Goal: Task Accomplishment & Management: Use online tool/utility

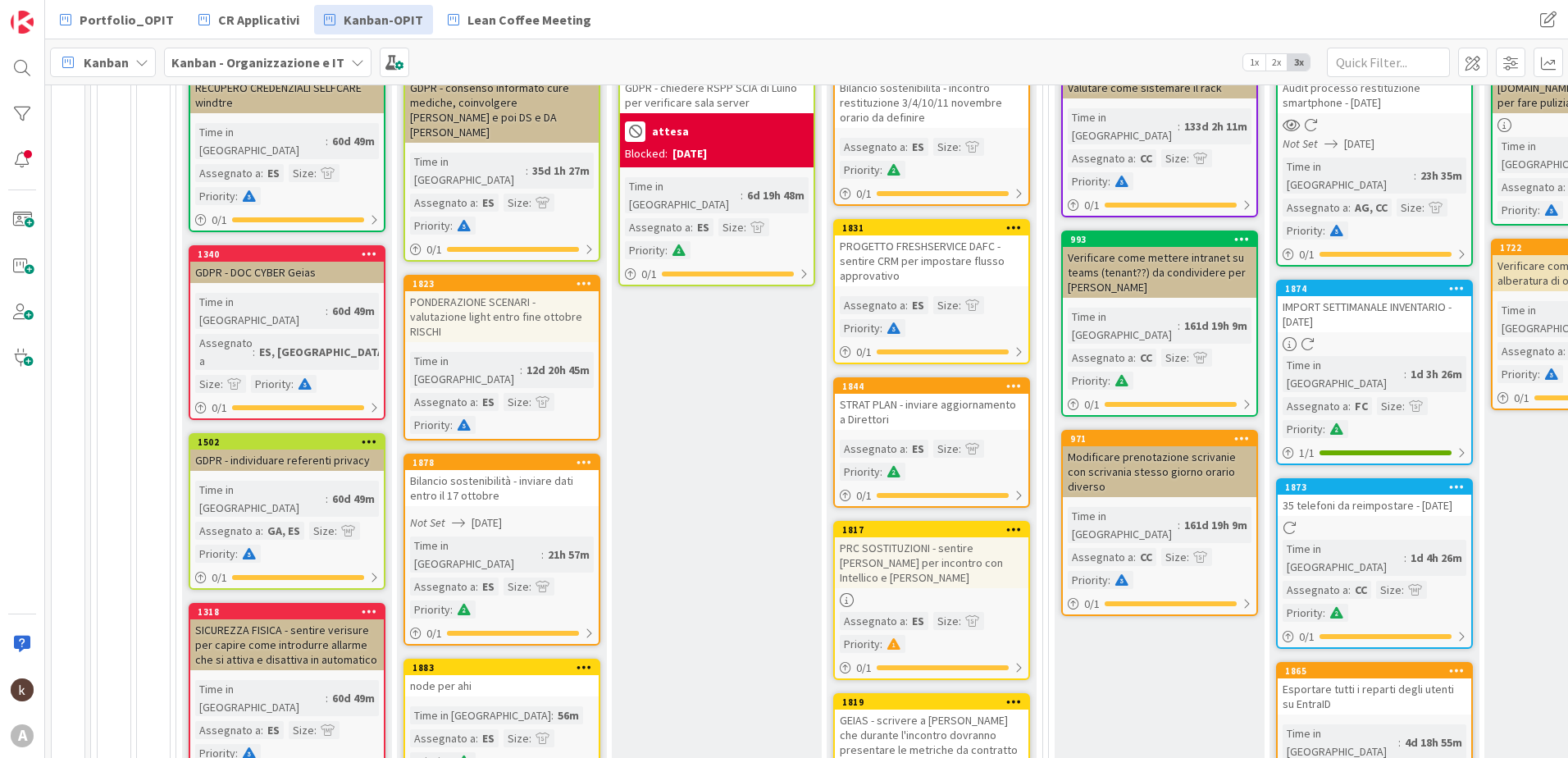
scroll to position [328, 0]
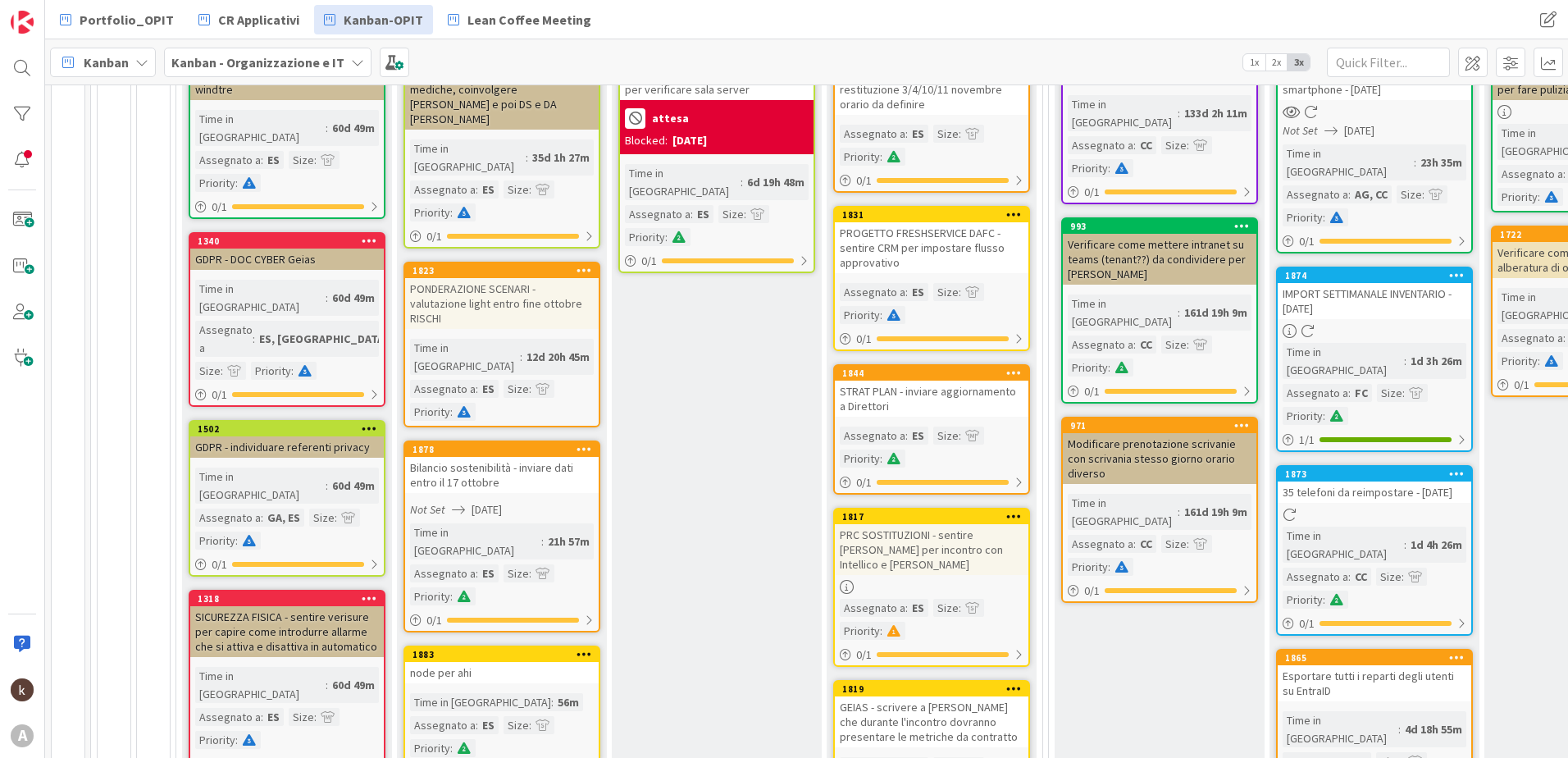
click at [497, 662] on div "node per ahi" at bounding box center [502, 673] width 193 height 22
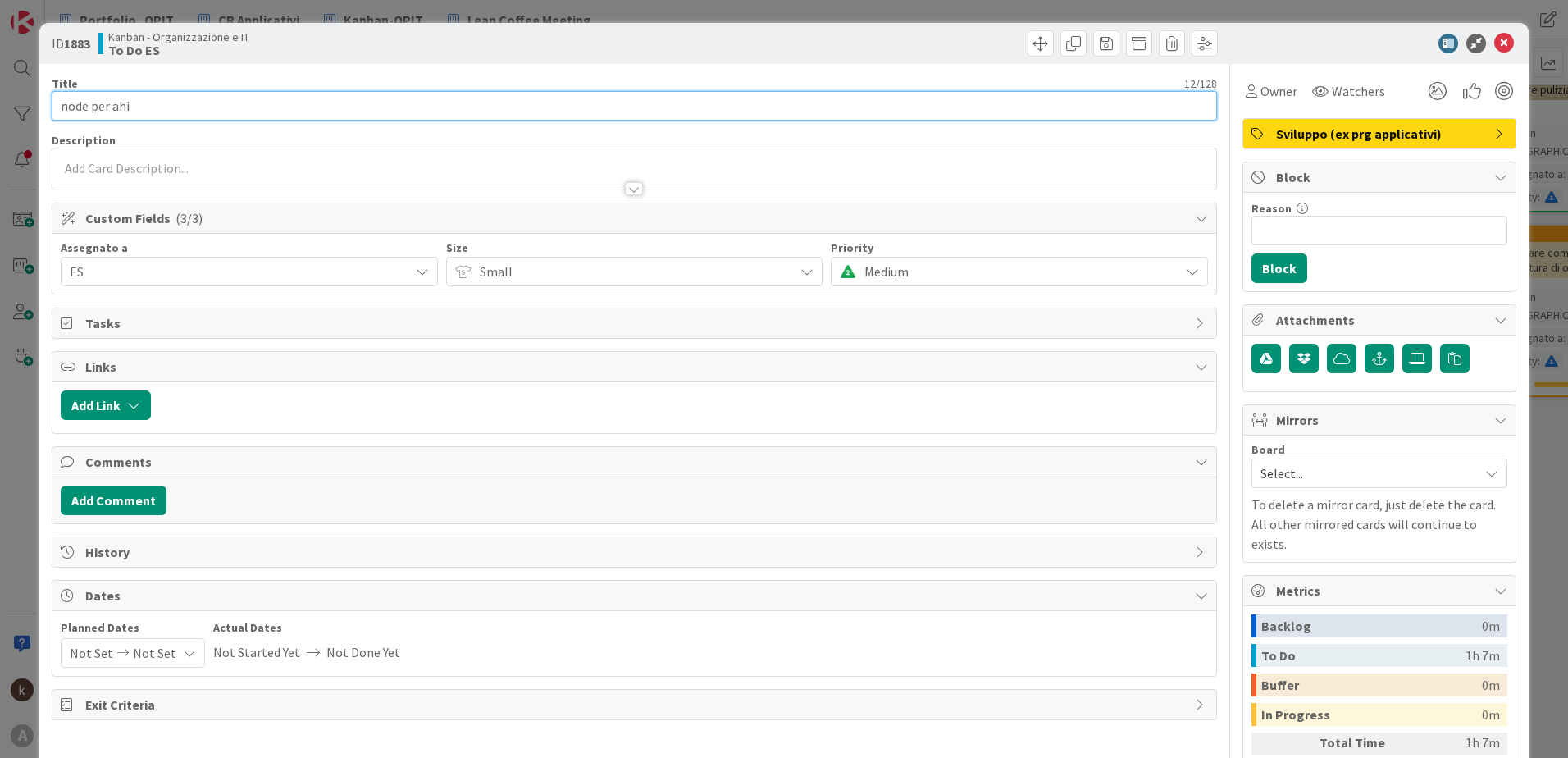
click at [58, 102] on input "node per ahi" at bounding box center [634, 105] width 1165 height 30
type input "MIGRAZIONE AHI - Node per ahi"
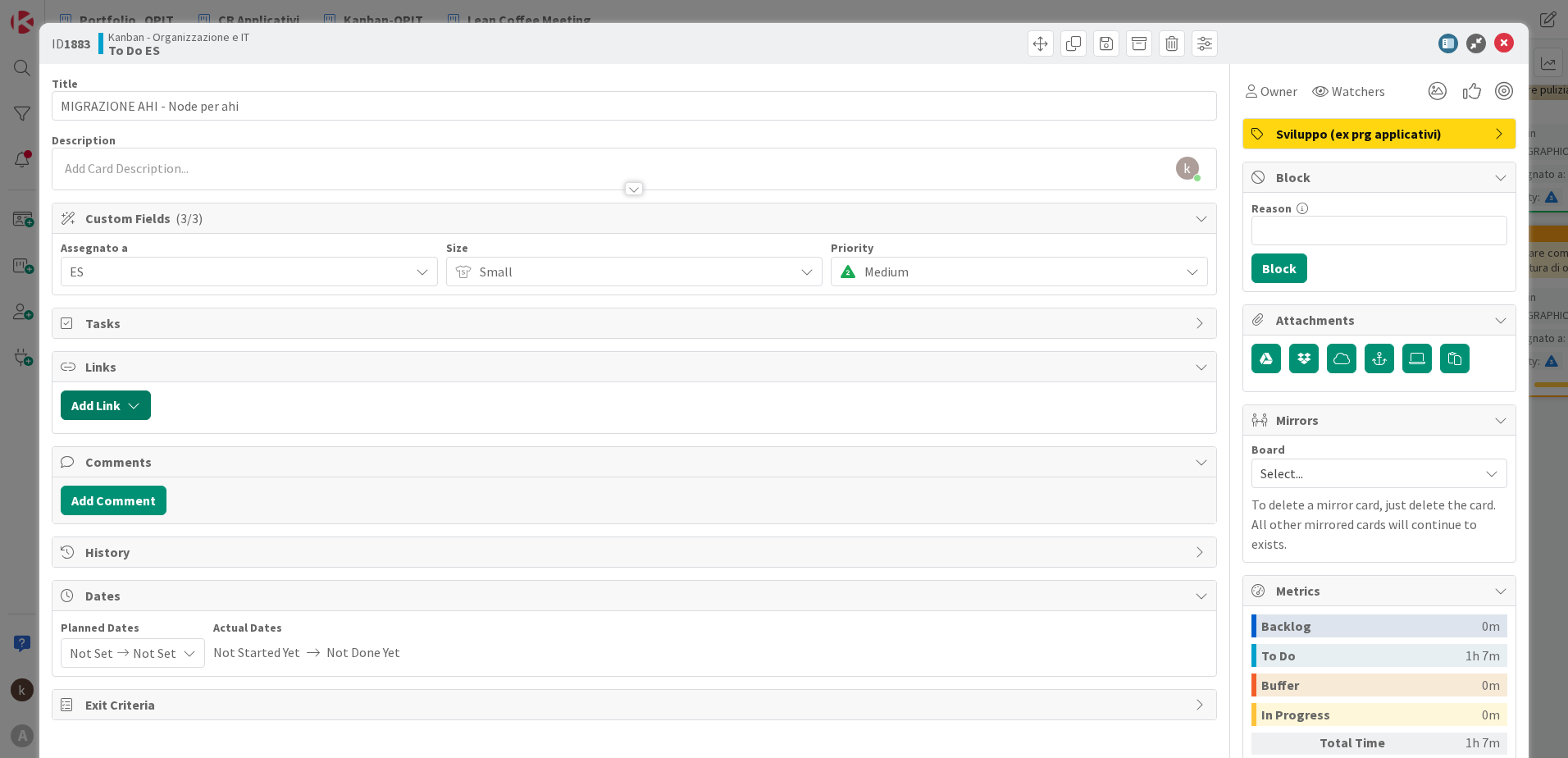
click at [150, 413] on button "Add Link" at bounding box center [105, 405] width 90 height 30
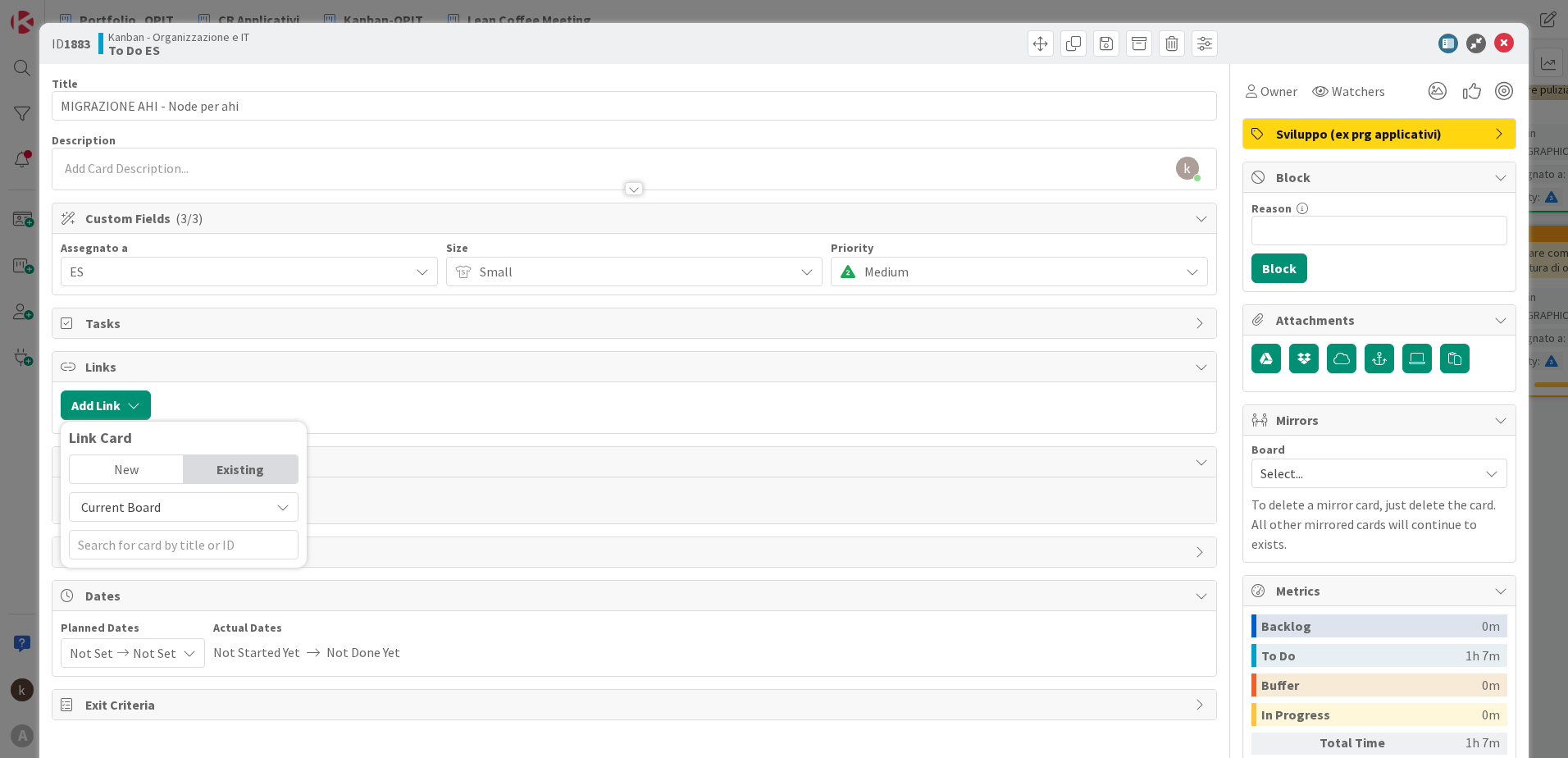
click at [128, 505] on span "Current Board" at bounding box center [122, 507] width 80 height 16
click at [122, 571] on span "All Boards" at bounding box center [191, 574] width 228 height 24
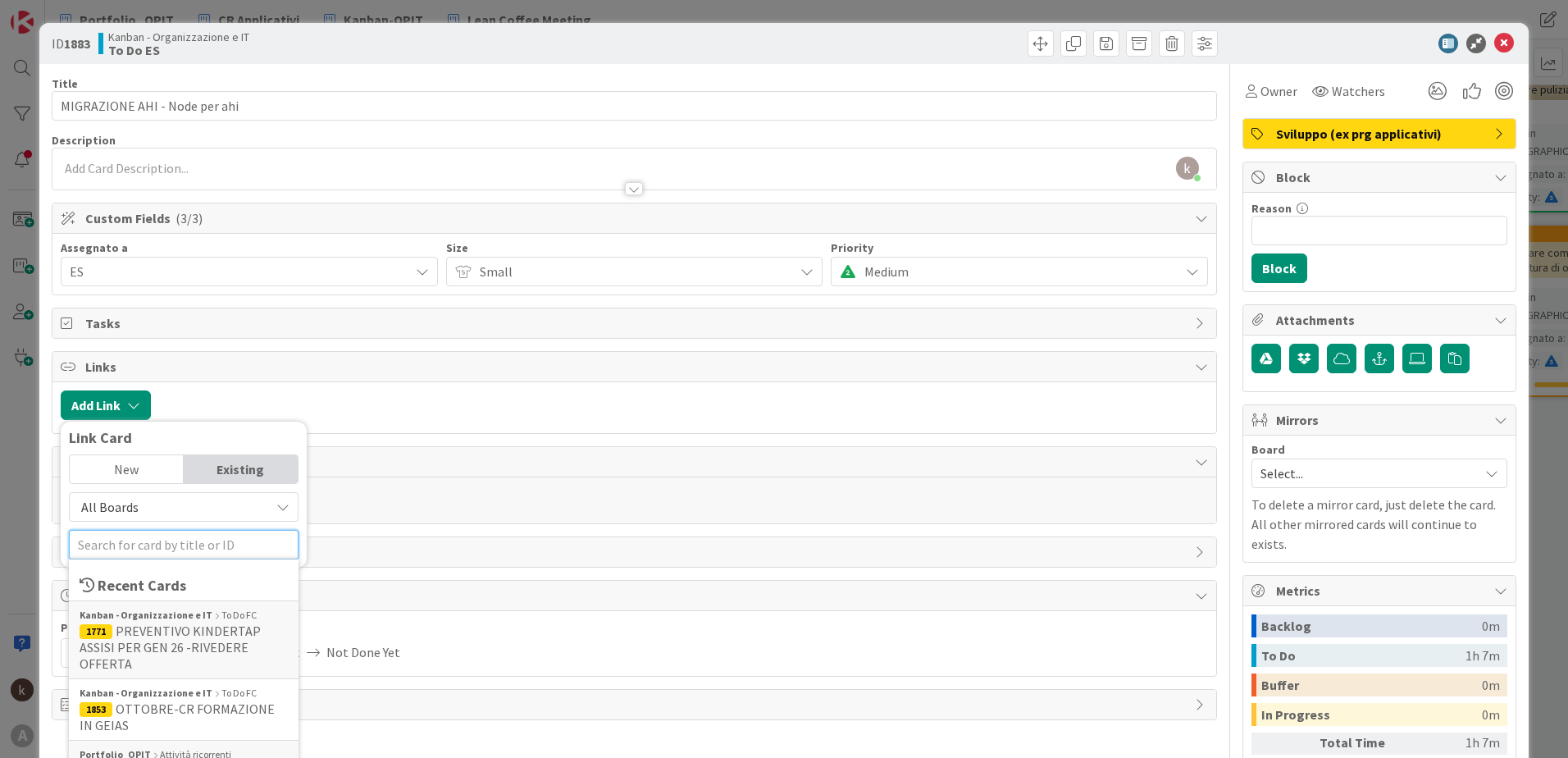
click at [122, 549] on input "text" at bounding box center [183, 544] width 229 height 30
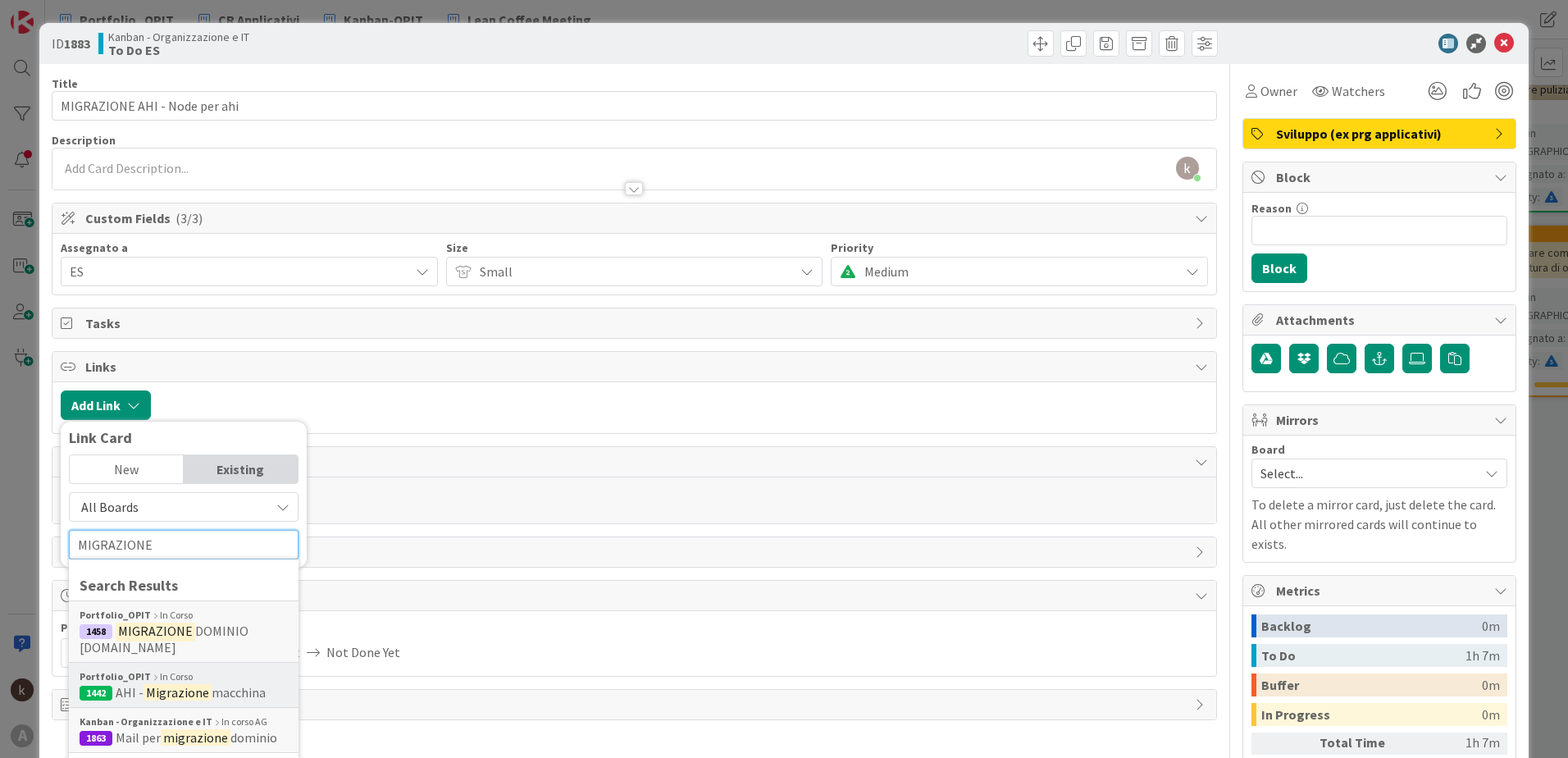
type input "MIGRAZIONE"
click at [200, 696] on mark "Migrazione" at bounding box center [177, 693] width 68 height 22
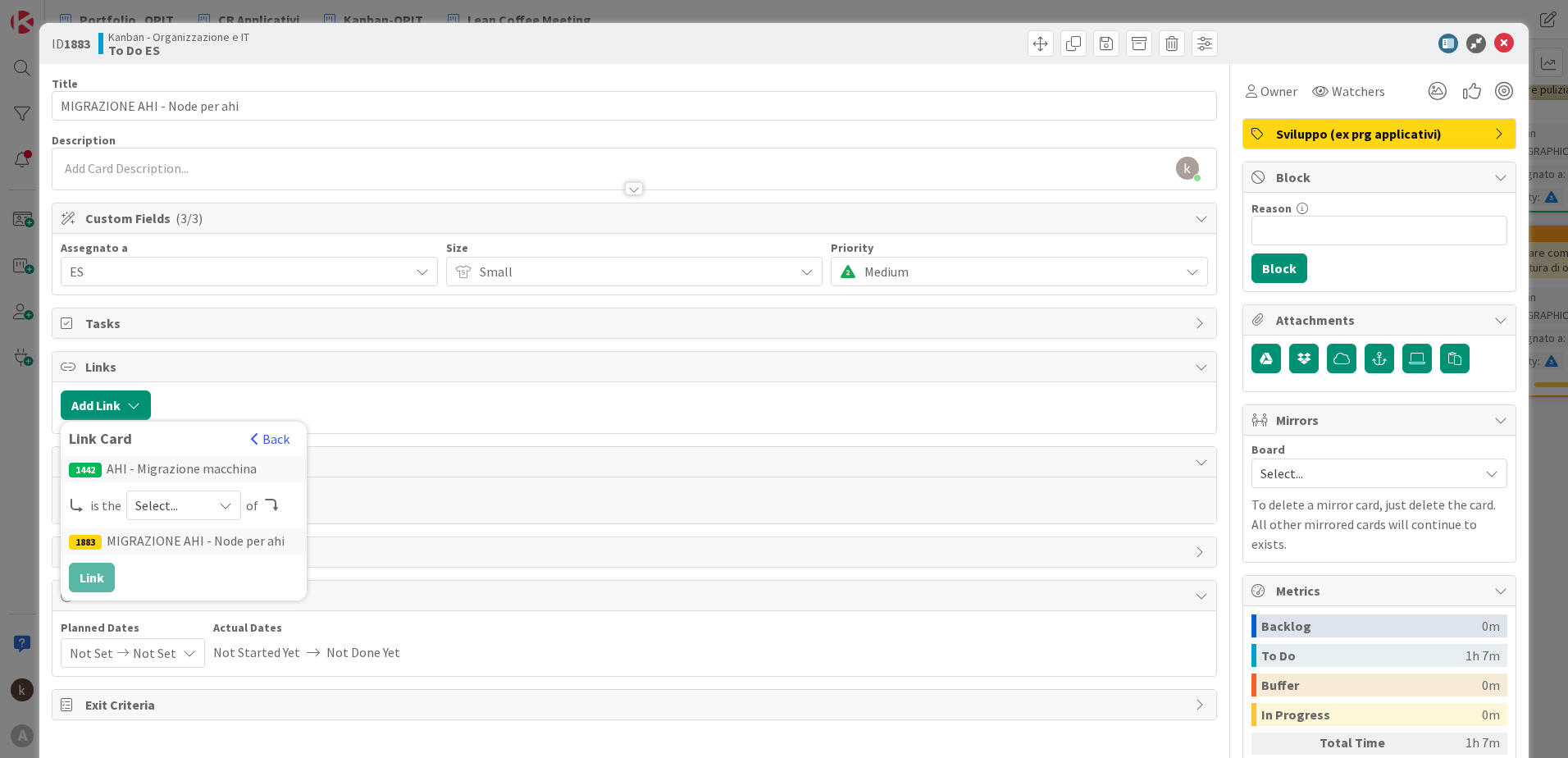
click at [225, 512] on div "Select..." at bounding box center [183, 505] width 115 height 30
click at [165, 539] on span at bounding box center [163, 543] width 13 height 13
click at [104, 577] on button "Link" at bounding box center [92, 577] width 46 height 30
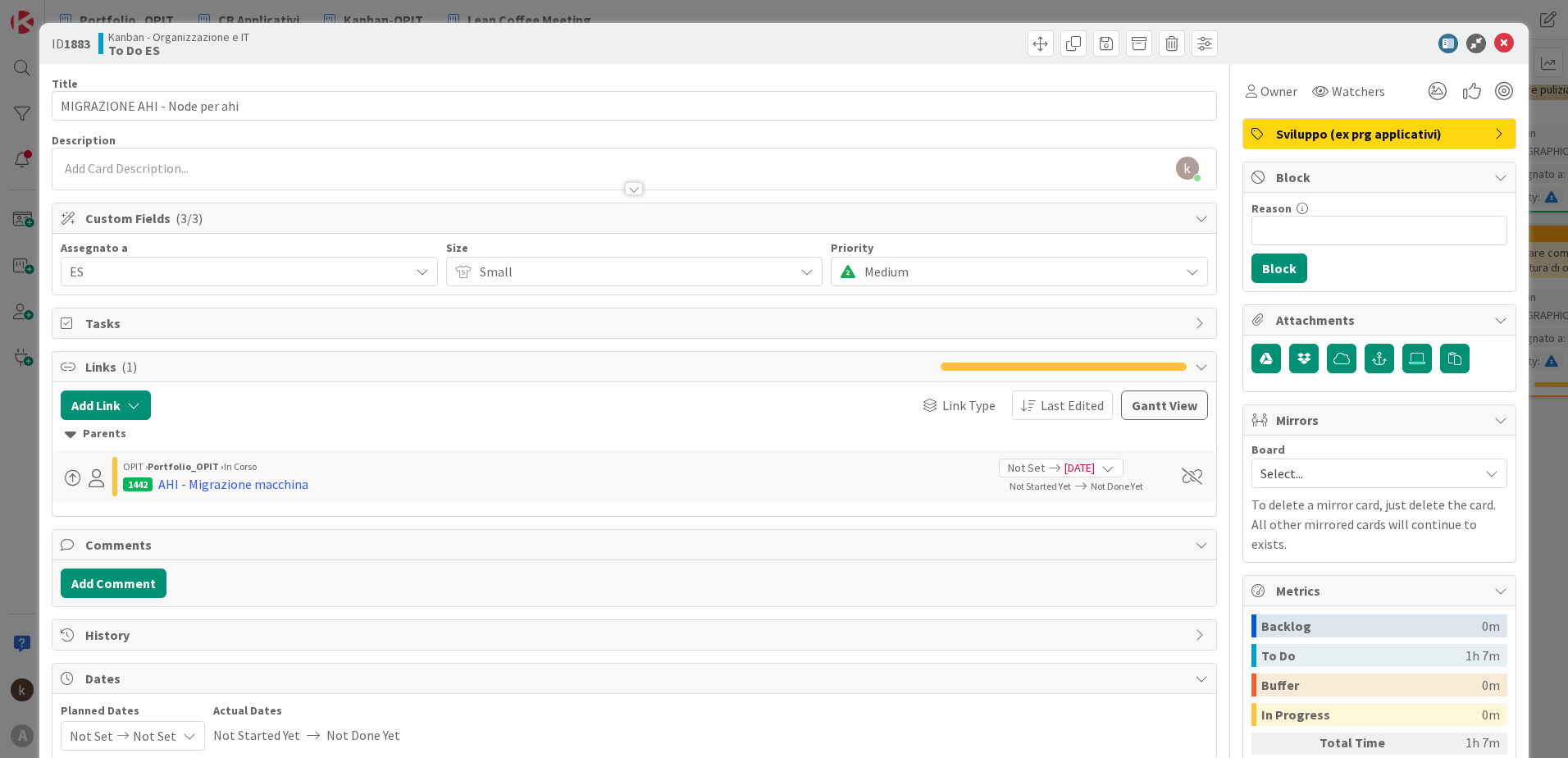
drag, startPoint x: 530, startPoint y: 484, endPoint x: 668, endPoint y: 451, distance: 141.9
click at [1495, 50] on icon at bounding box center [1505, 44] width 20 height 20
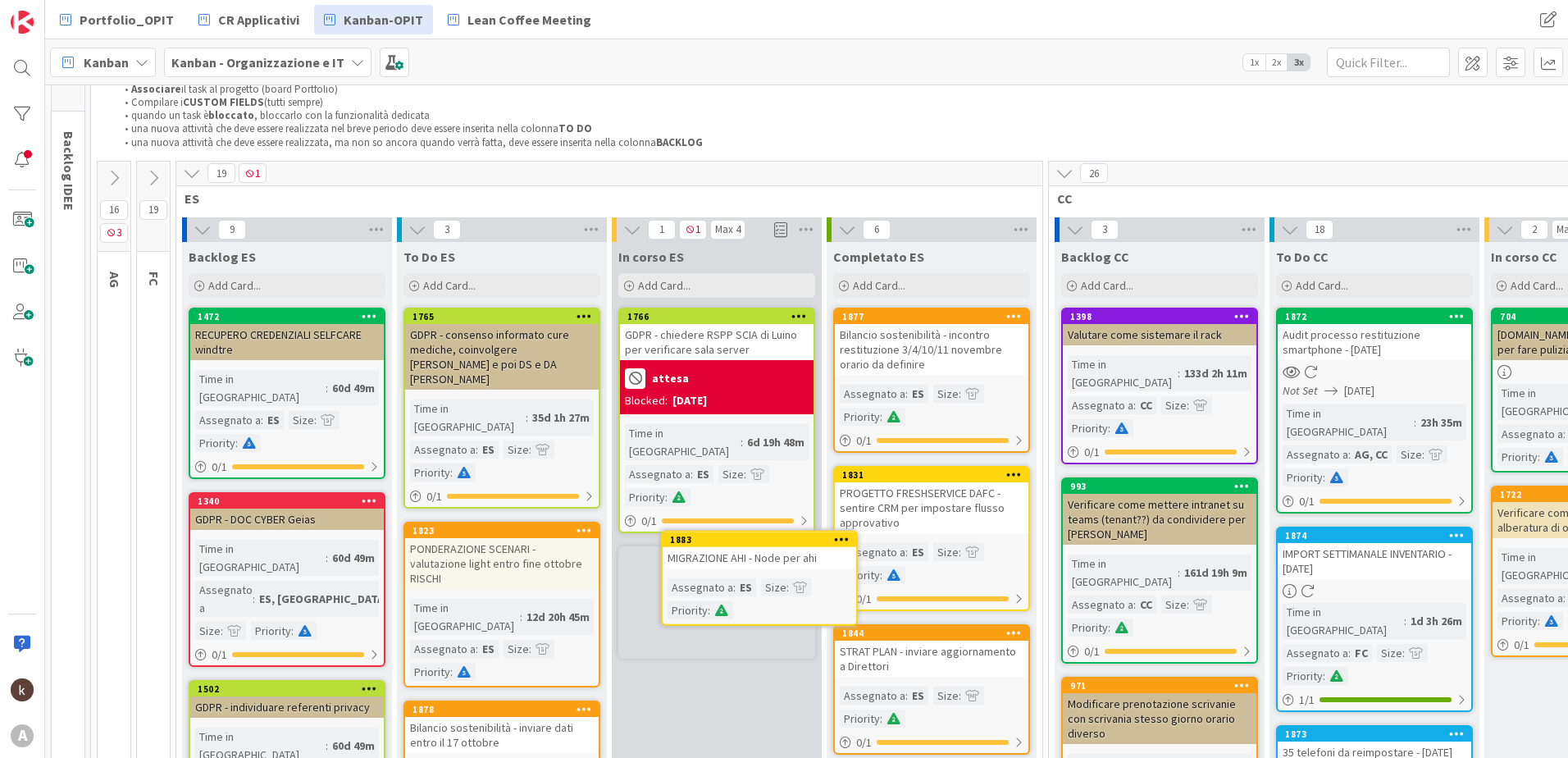
scroll to position [71, 0]
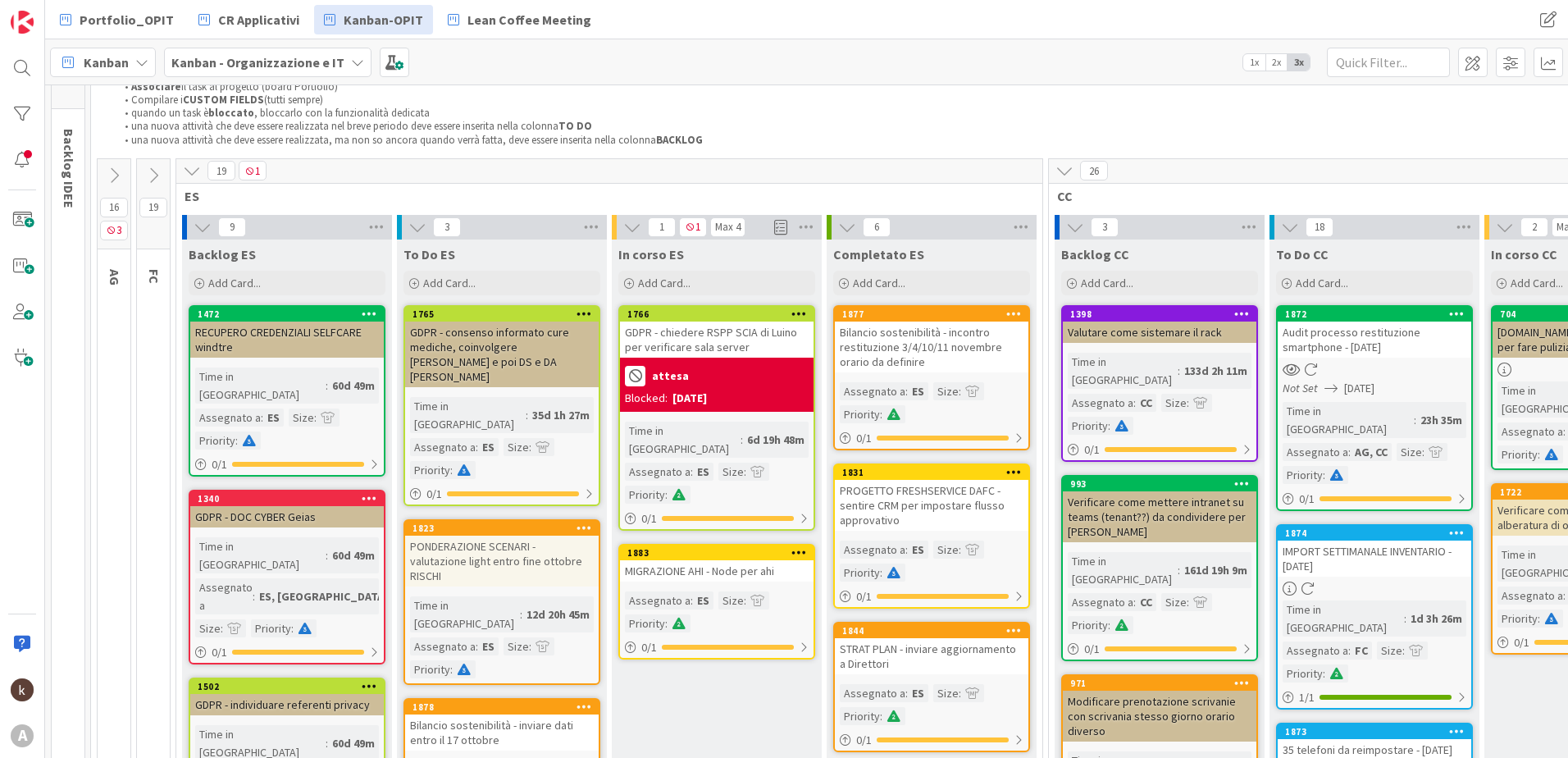
click at [712, 560] on div "MIGRAZIONE AHI - Node per ahi" at bounding box center [716, 571] width 193 height 22
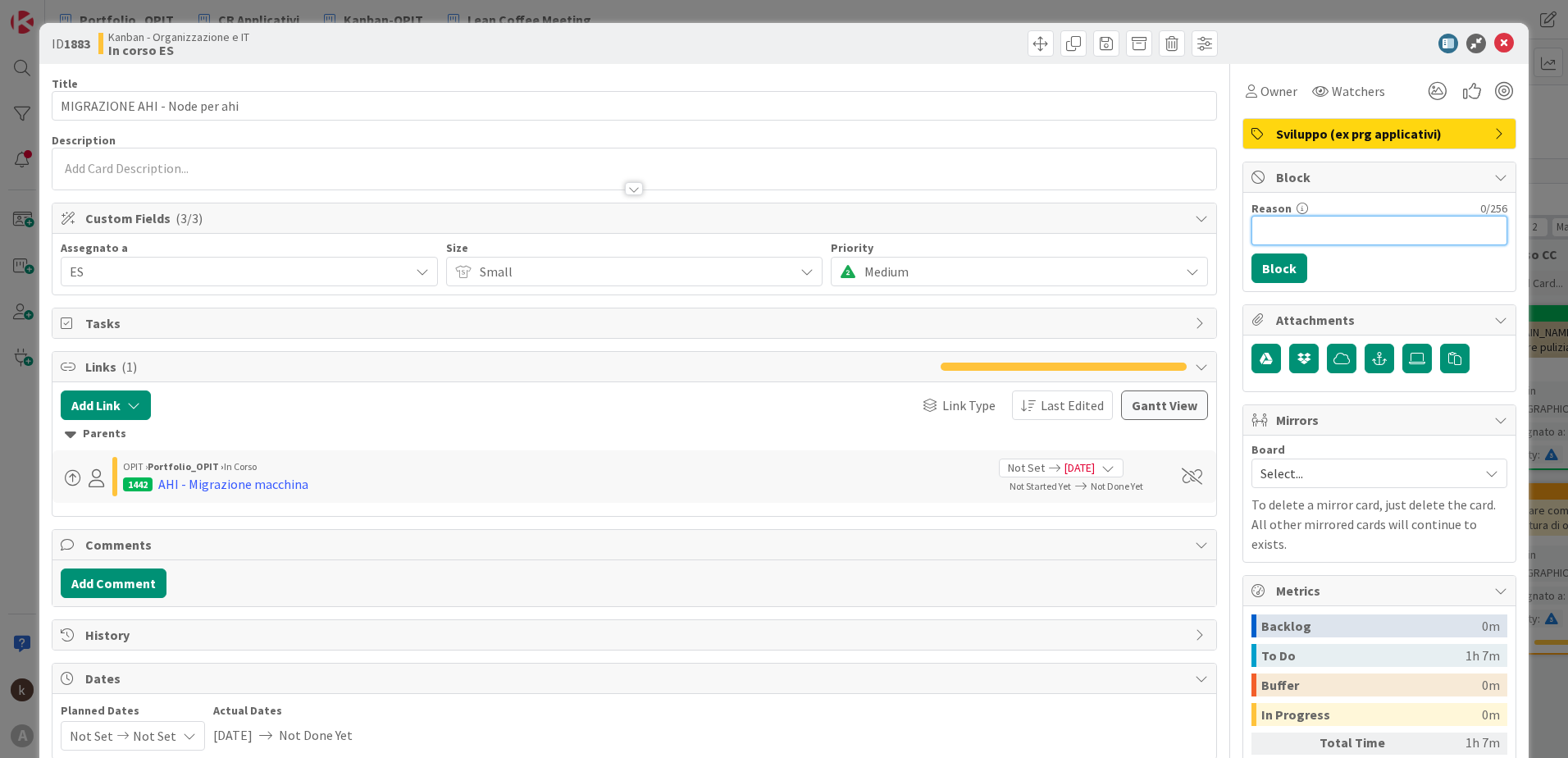
click at [1275, 228] on input "Reason" at bounding box center [1379, 230] width 256 height 30
type input "ATTESA RISPOSTA"
click at [1260, 256] on button "Block" at bounding box center [1280, 267] width 56 height 30
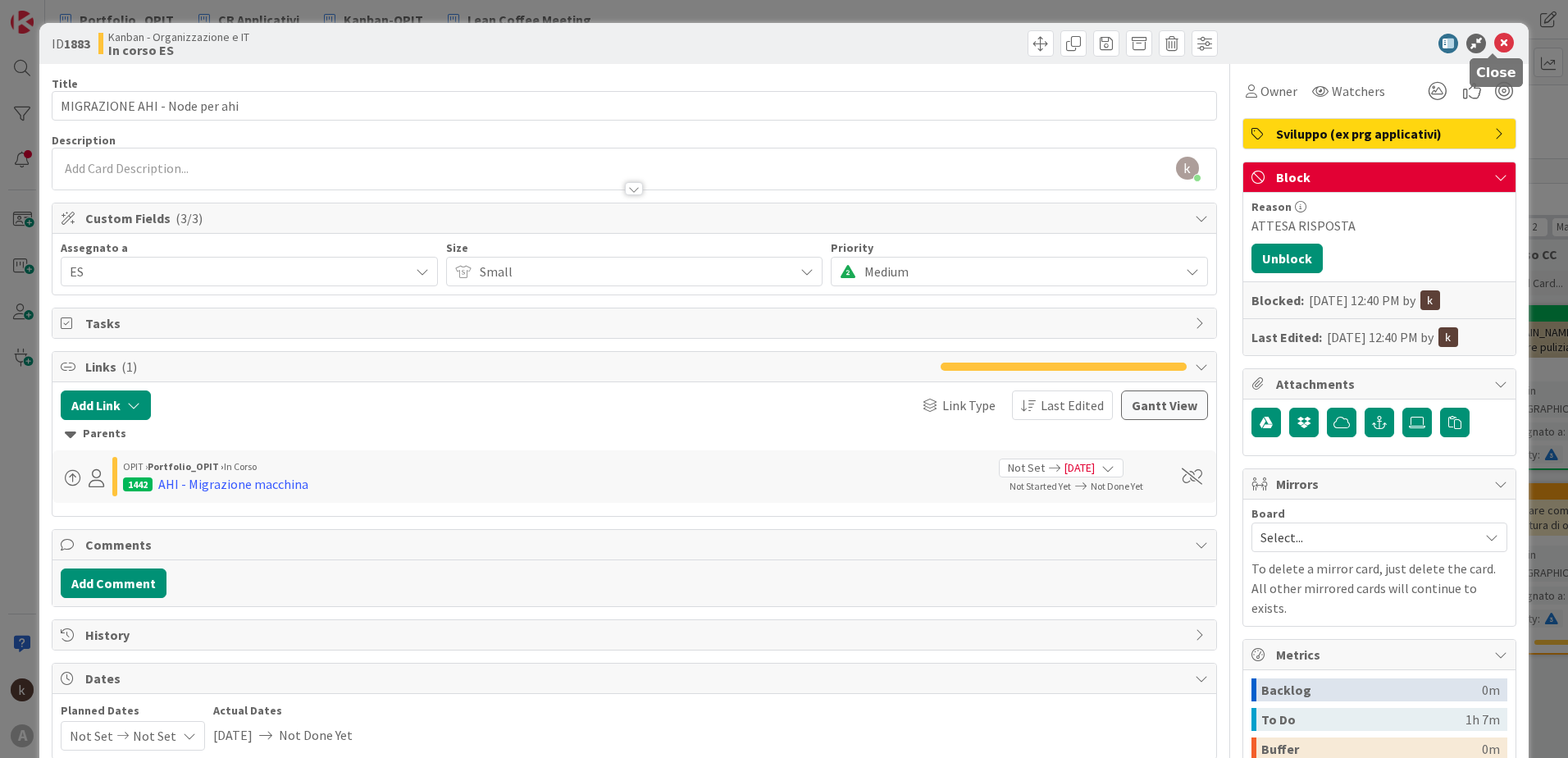
click at [1497, 39] on icon at bounding box center [1505, 44] width 20 height 20
